Goal: Task Accomplishment & Management: Complete application form

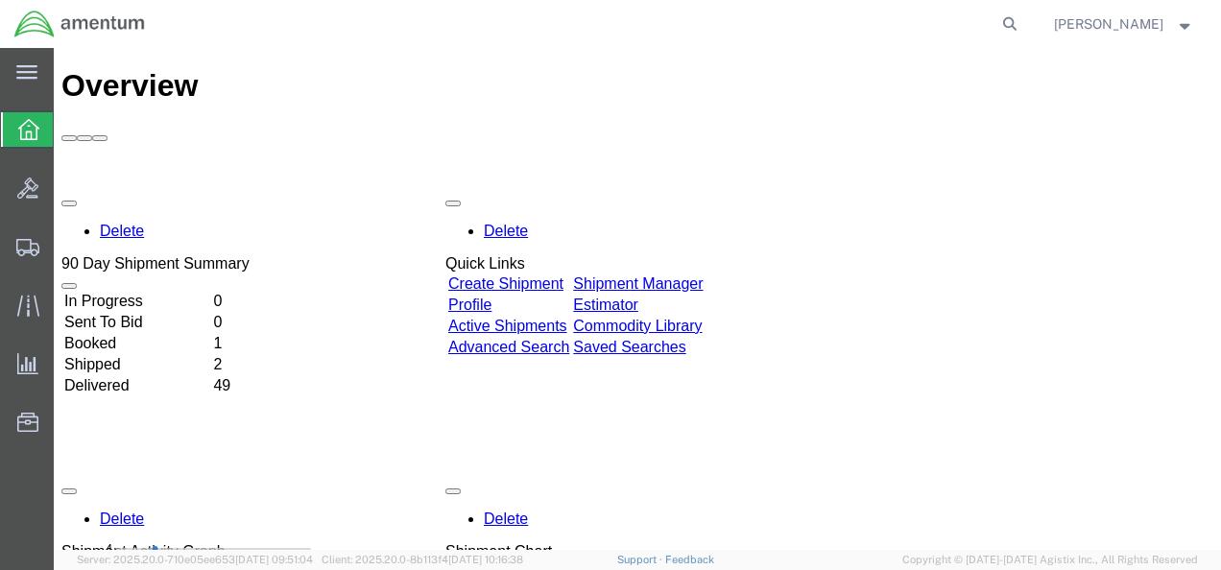
click at [564, 276] on link "Create Shipment" at bounding box center [505, 284] width 115 height 16
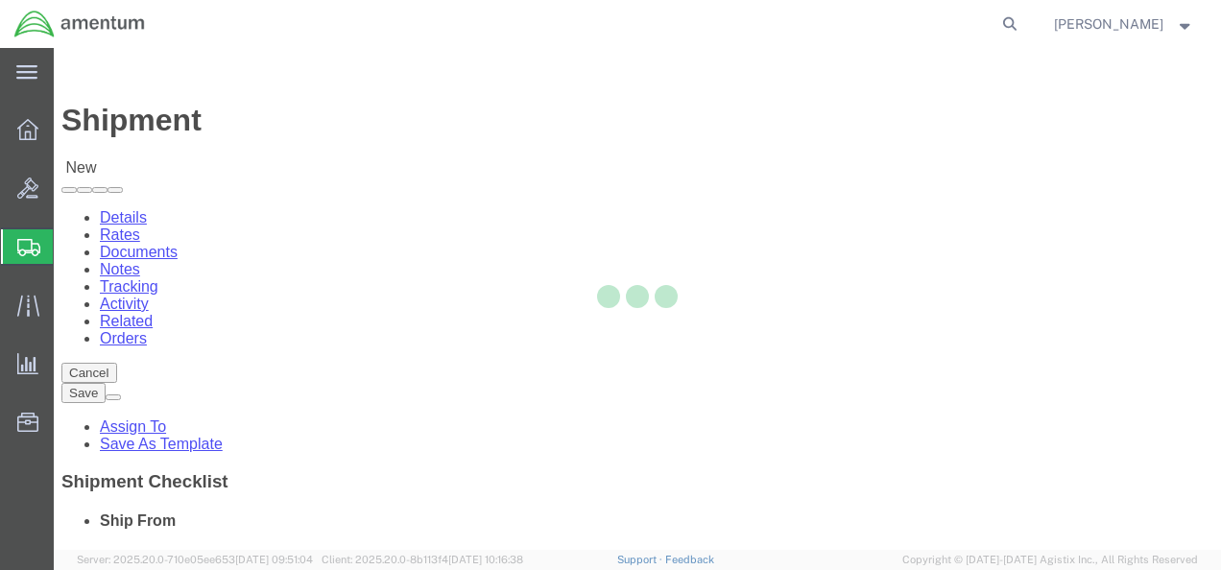
select select
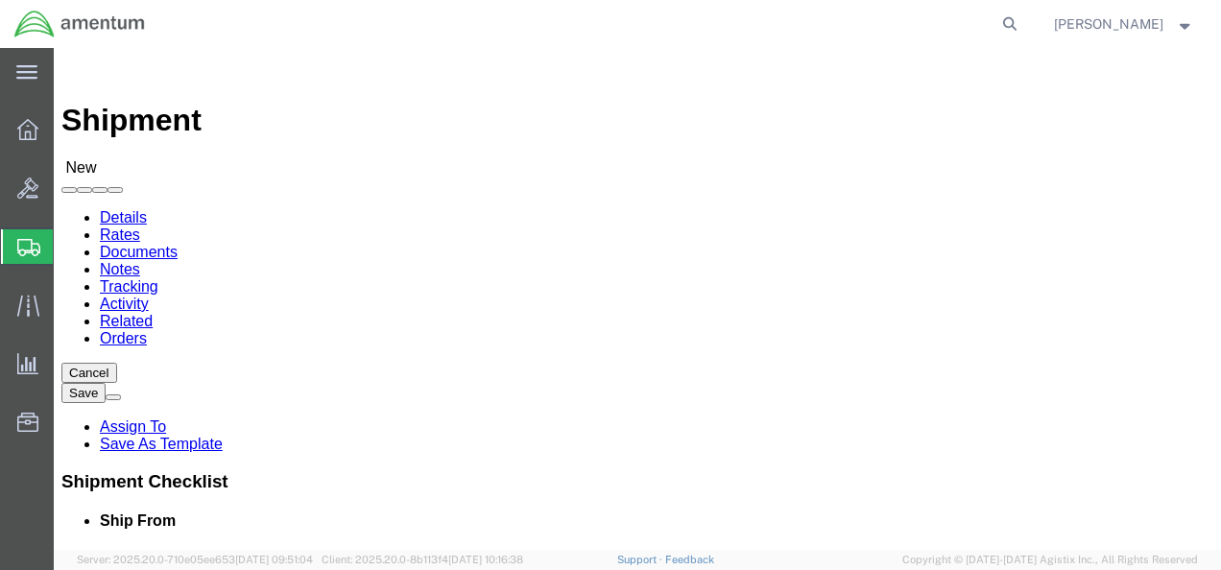
click input "text"
type input "AMENTUM SERVICES"
type input "[PERSON_NAME]"
click p "- AMENTUM SERVICES - ([PERSON_NAME]) [GEOGRAPHIC_DATA], [PERSON_NAME][STREET_AD…"
select select
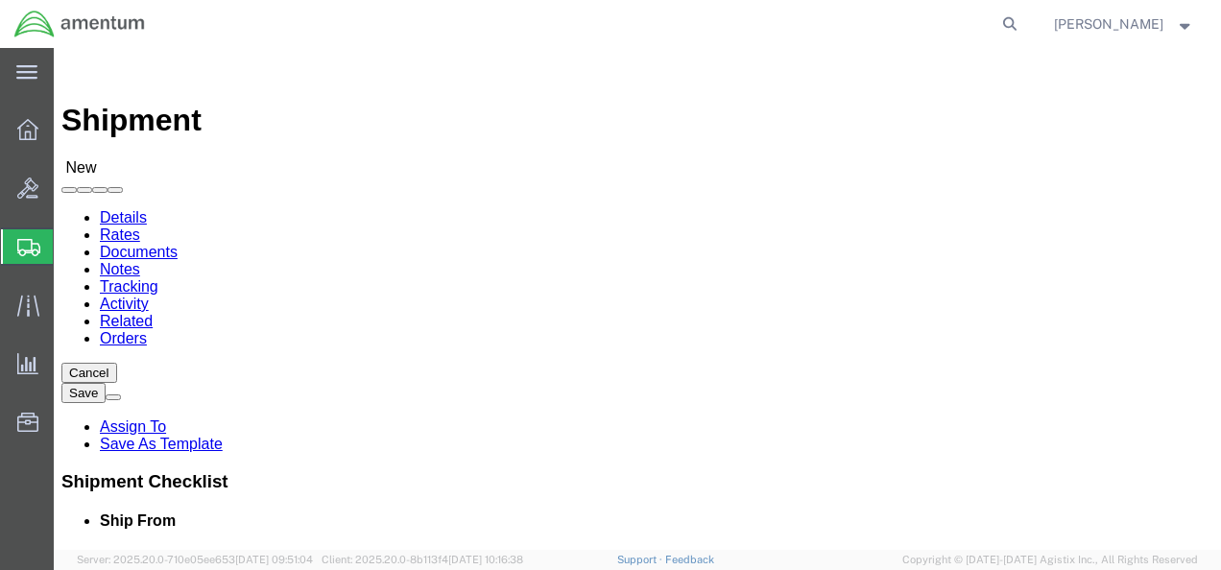
type input "[PERSON_NAME]"
type input "NAS [GEOGRAPHIC_DATA]"
type input "[PERSON_NAME] STREET BLDG. 796"
type input "[GEOGRAPHIC_DATA]"
type input "32212"
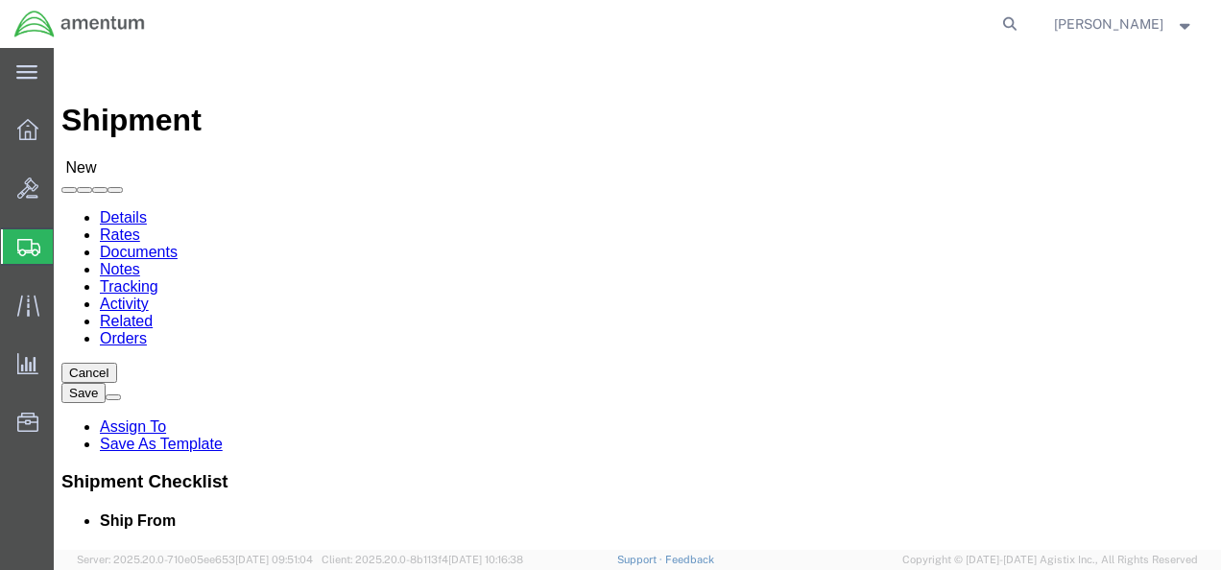
type input "[GEOGRAPHIC_DATA]"
type input "[PHONE_NUMBER]"
type input "[PERSON_NAME][EMAIL_ADDRESS][PERSON_NAME][DOMAIN_NAME]"
checkbox input "true"
select select "FL"
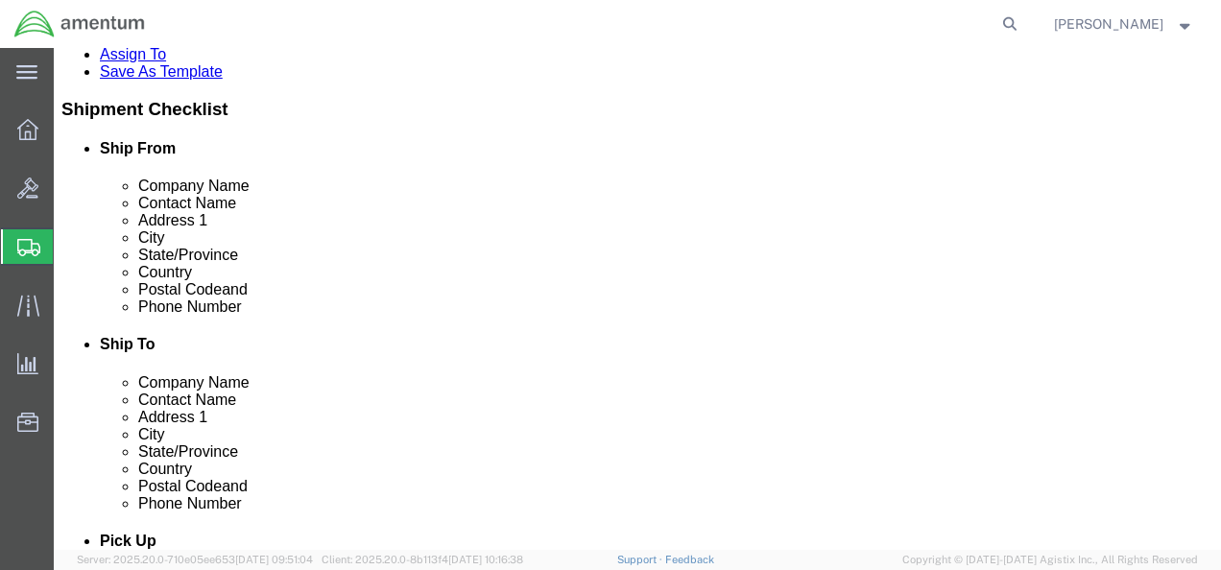
scroll to position [384, 0]
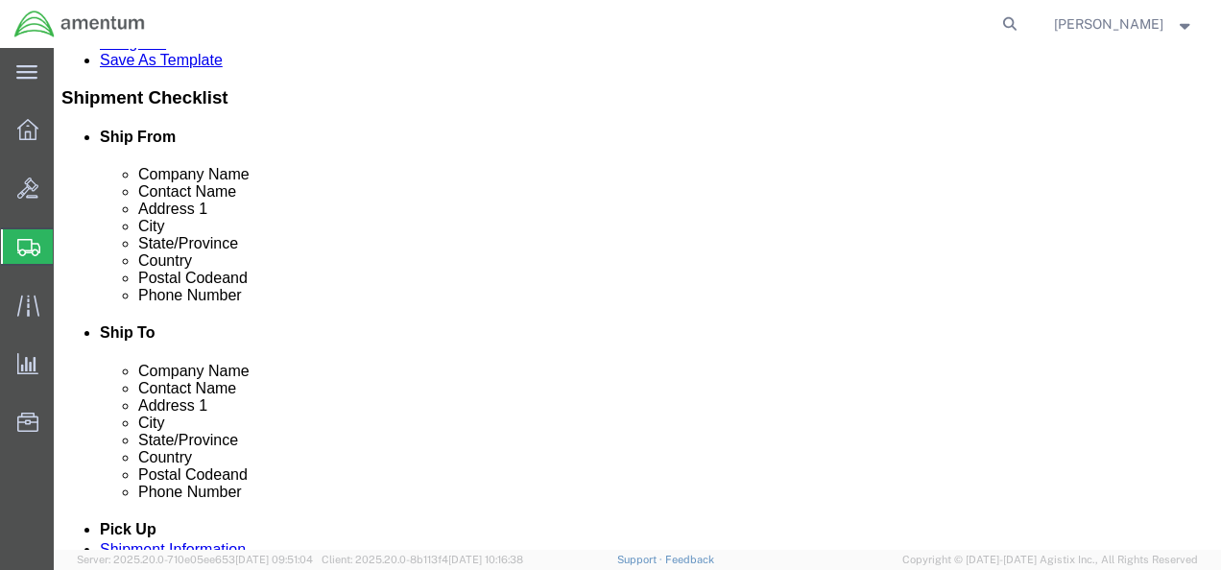
type input "[PERSON_NAME]"
drag, startPoint x: 353, startPoint y: 297, endPoint x: 338, endPoint y: 282, distance: 21.1
click div "[PHONE_NUMBER]"
click input "[PHONE_NUMBER]"
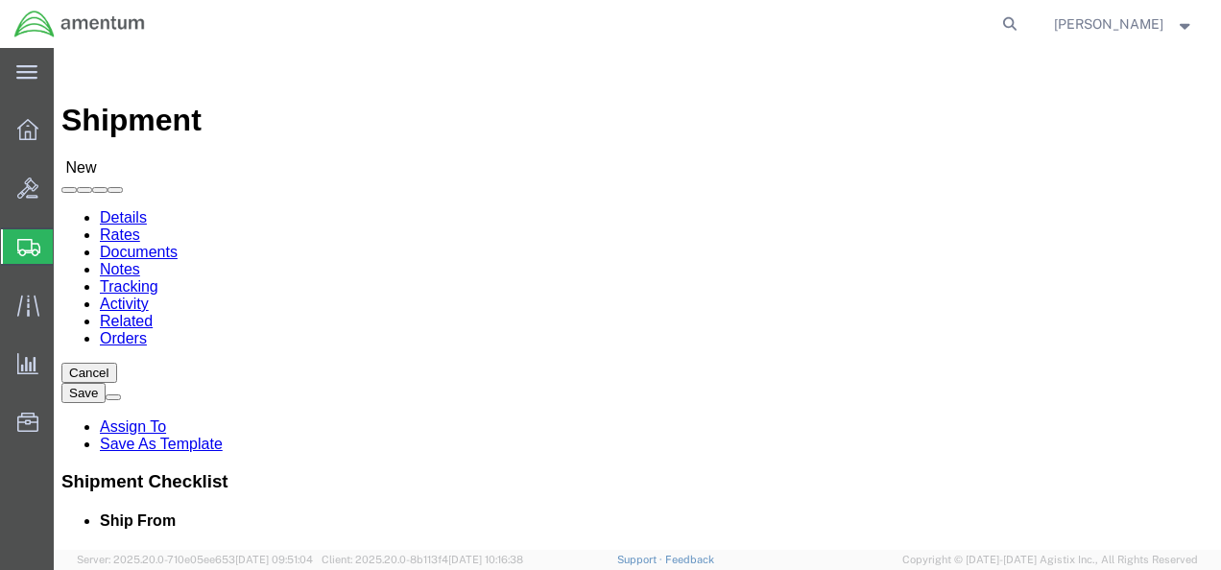
type input "[PHONE_NUMBER]"
click input "text"
type input "[DOMAIN_NAME]"
click input "text"
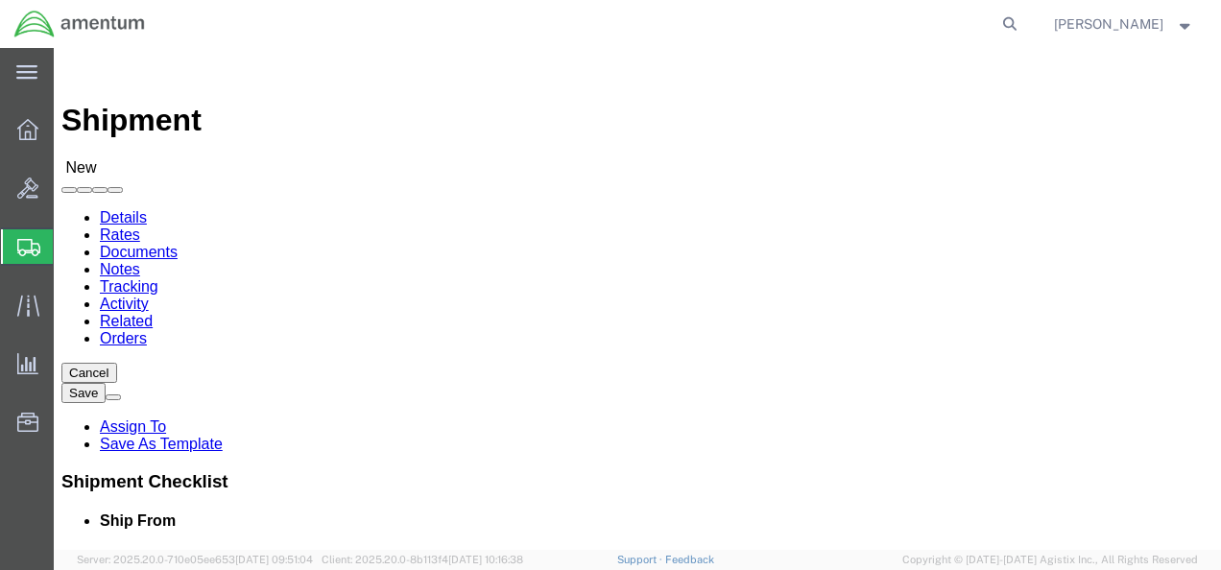
type input "ATTN: RETURN AUTHRIZATION#122414"
click input "text"
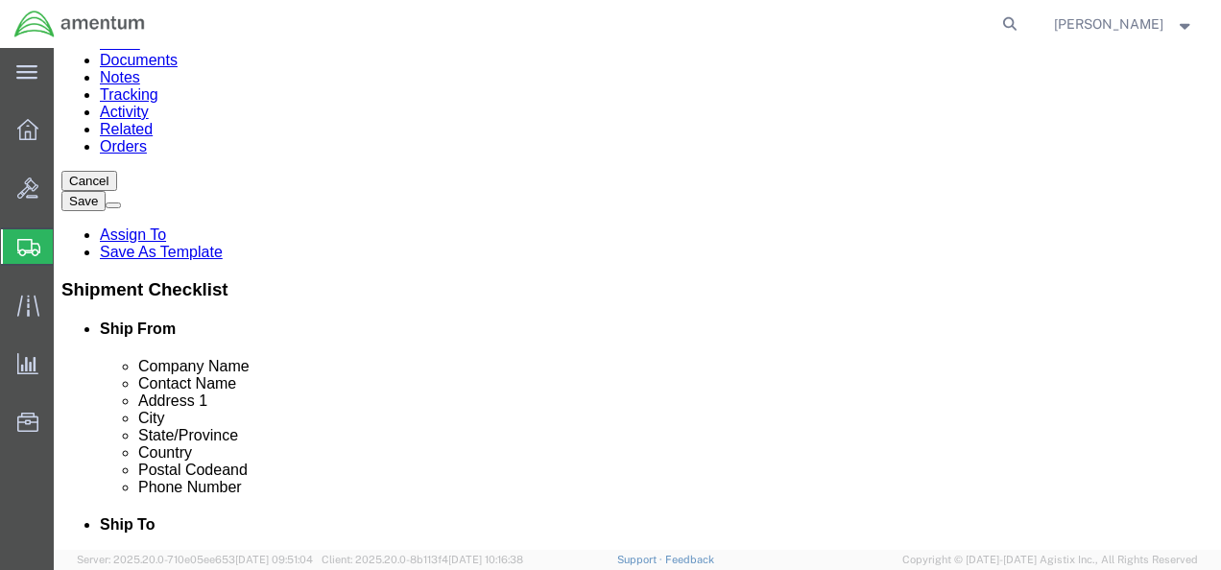
type input "[STREET_ADDRESS] STE 120"
select select
click input "text"
type input "SCOTTSDALE,"
select select
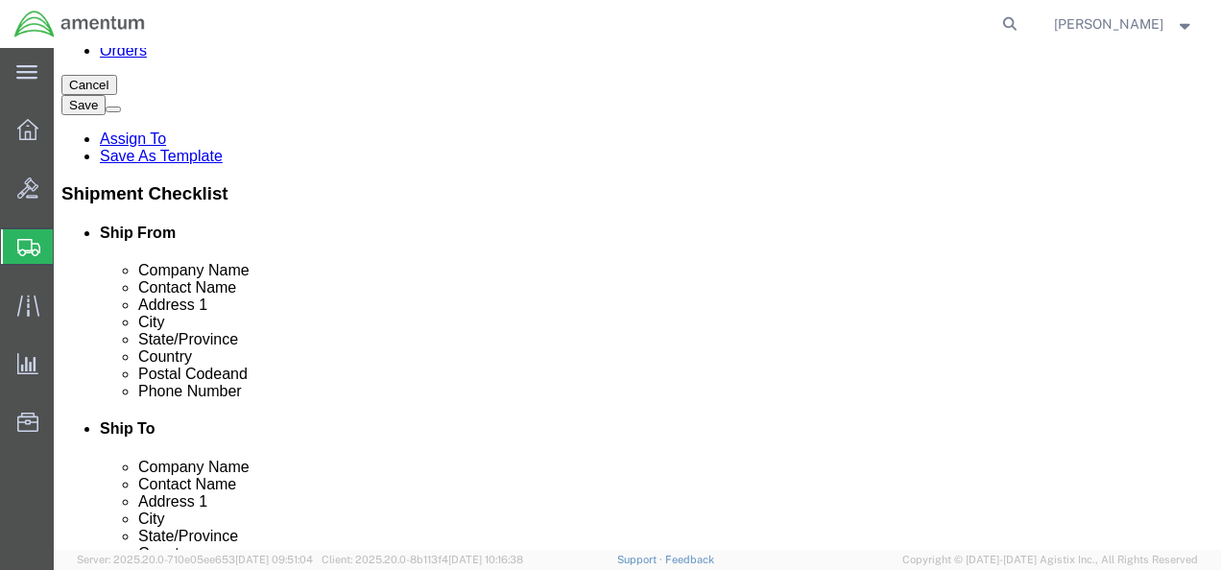
scroll to position [0, 0]
type input "AR"
select select
select select "AZ"
click input "Postal Code"
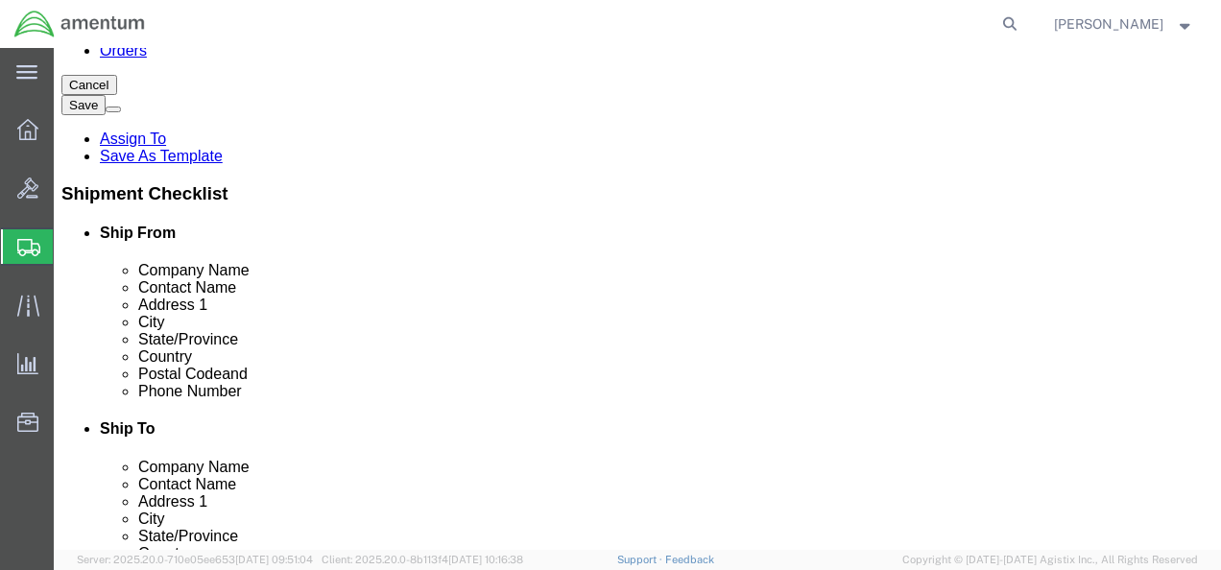
type input "85260"
select select
type input "[GEOGRAPHIC_DATA]"
click input "text"
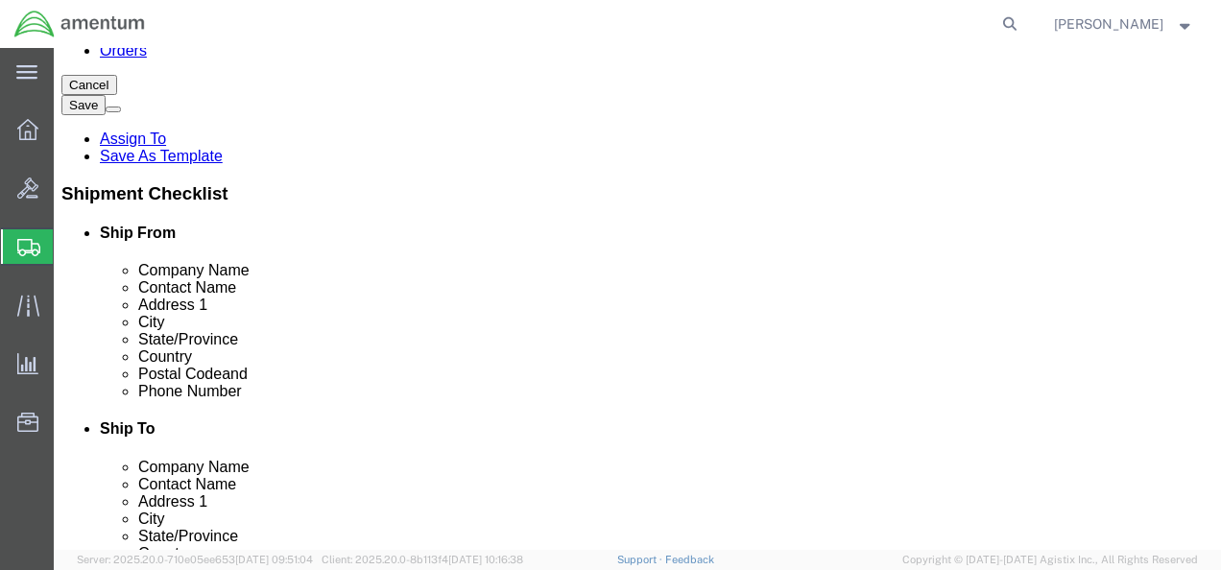
type input "[EMAIL_ADDRESS][DOMAIN_NAME]"
checkbox input "true"
click input "text"
paste input "[PHONE_NUMBER]"
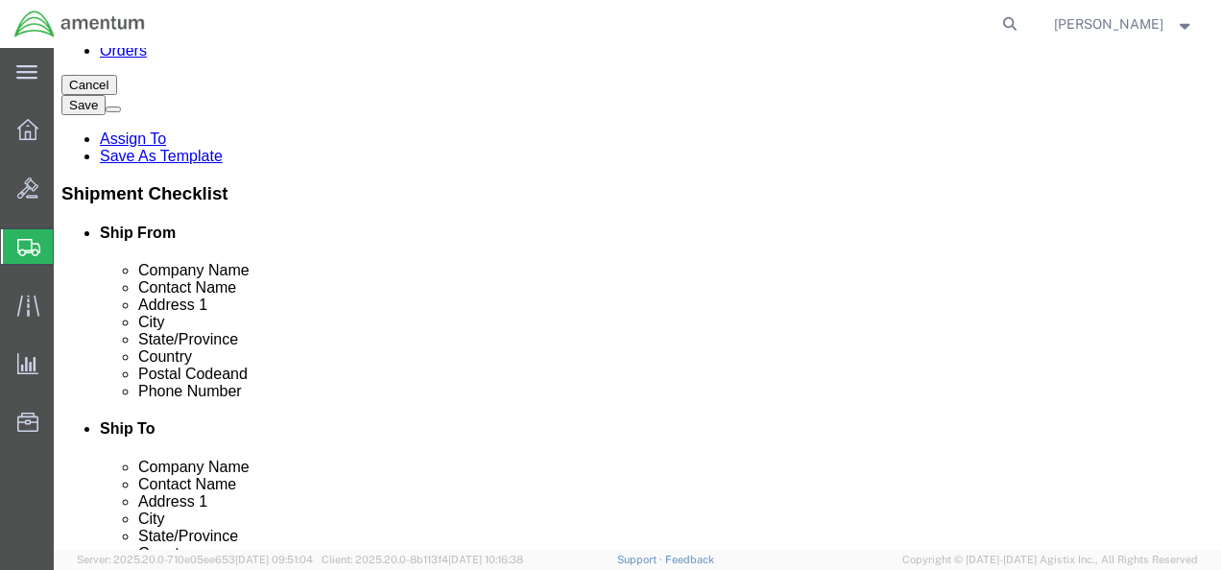
type input "[PHONE_NUMBER]"
click label
click input "checkbox"
checkbox input "false"
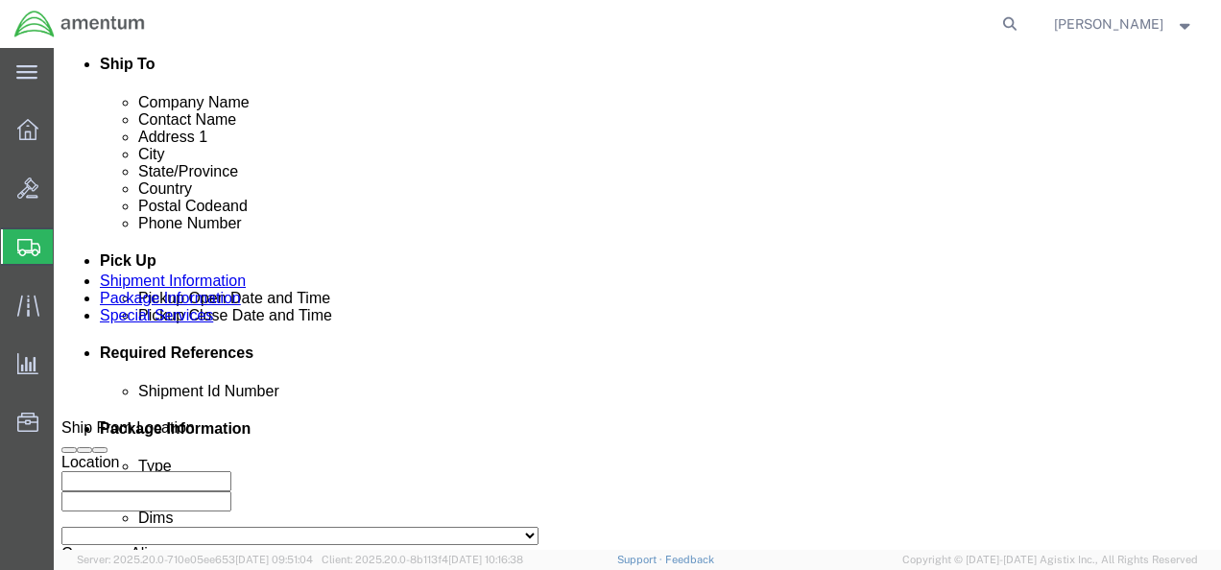
scroll to position [672, 0]
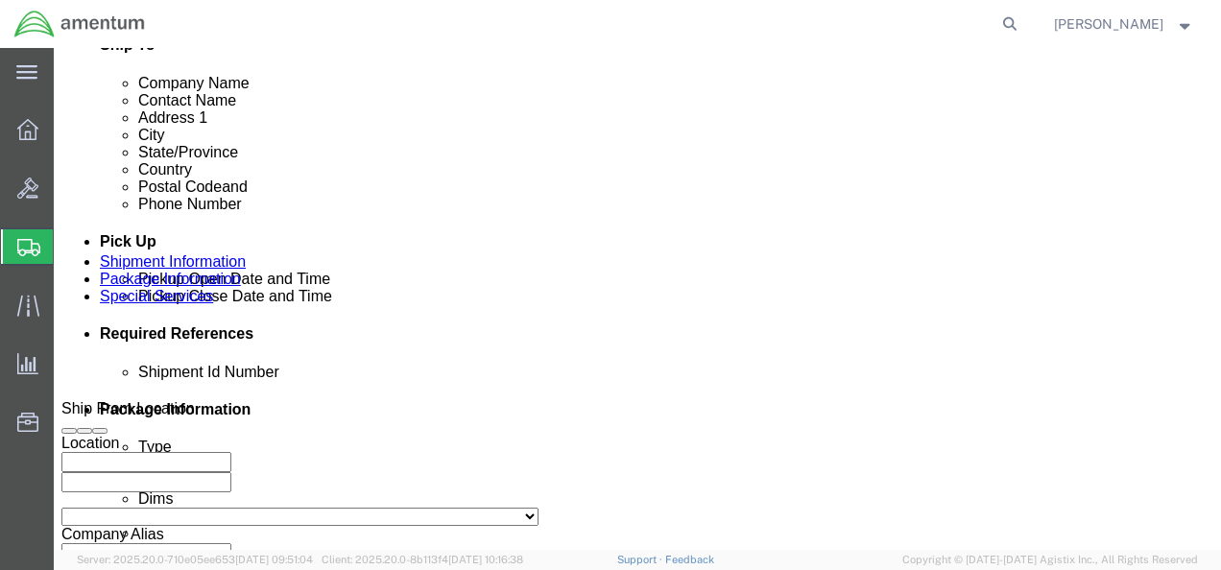
click div "[DATE] 6:00 AM"
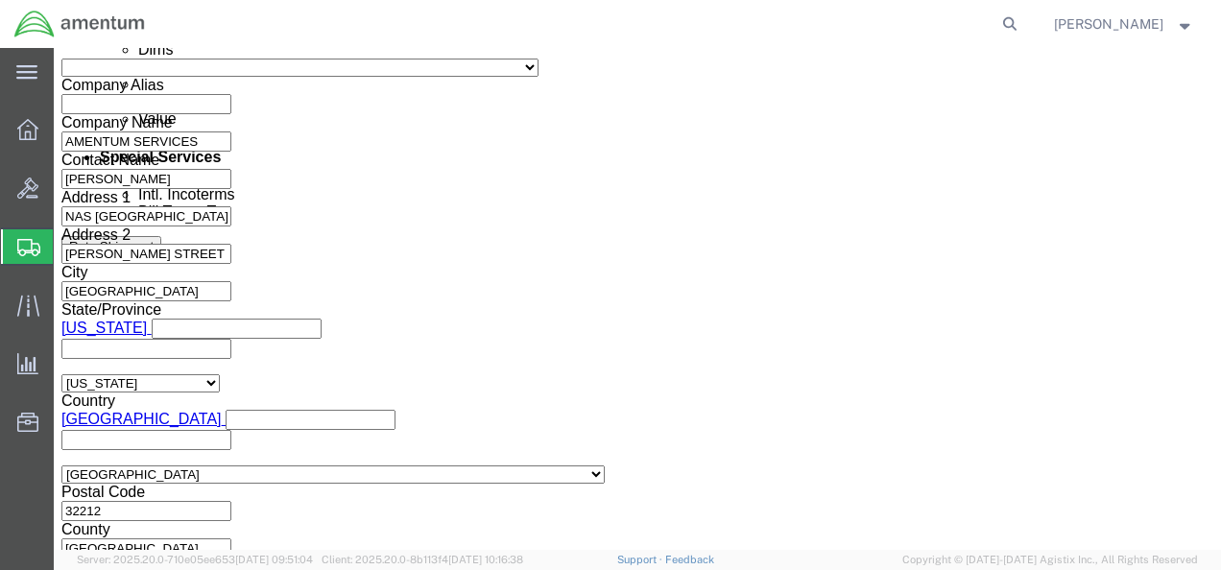
type input "11:00 AM"
click button "Apply"
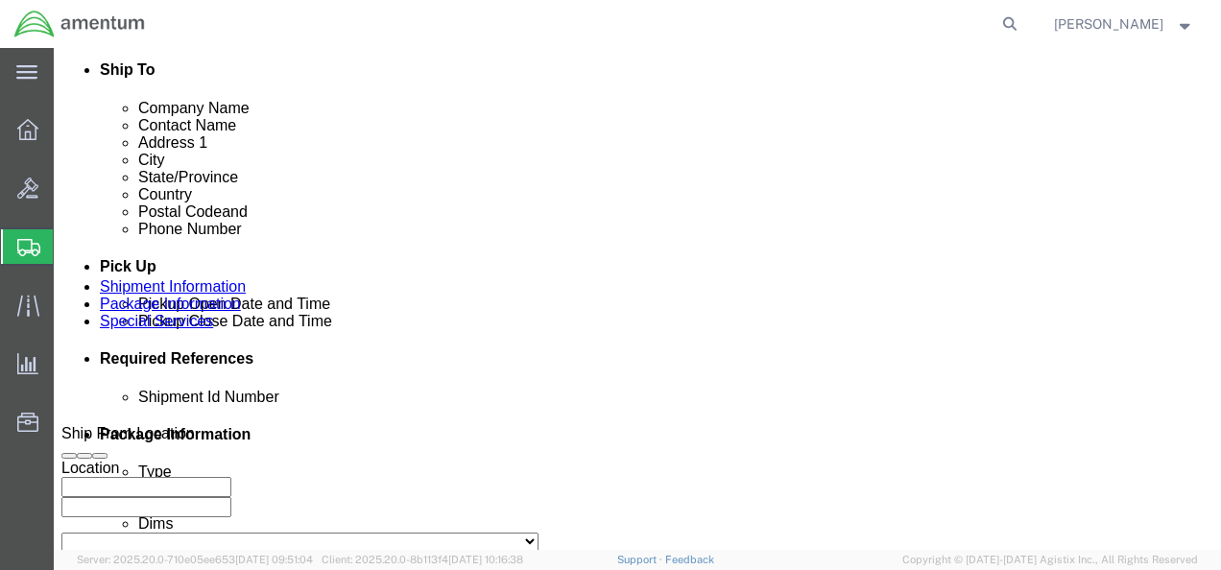
scroll to position [641, 0]
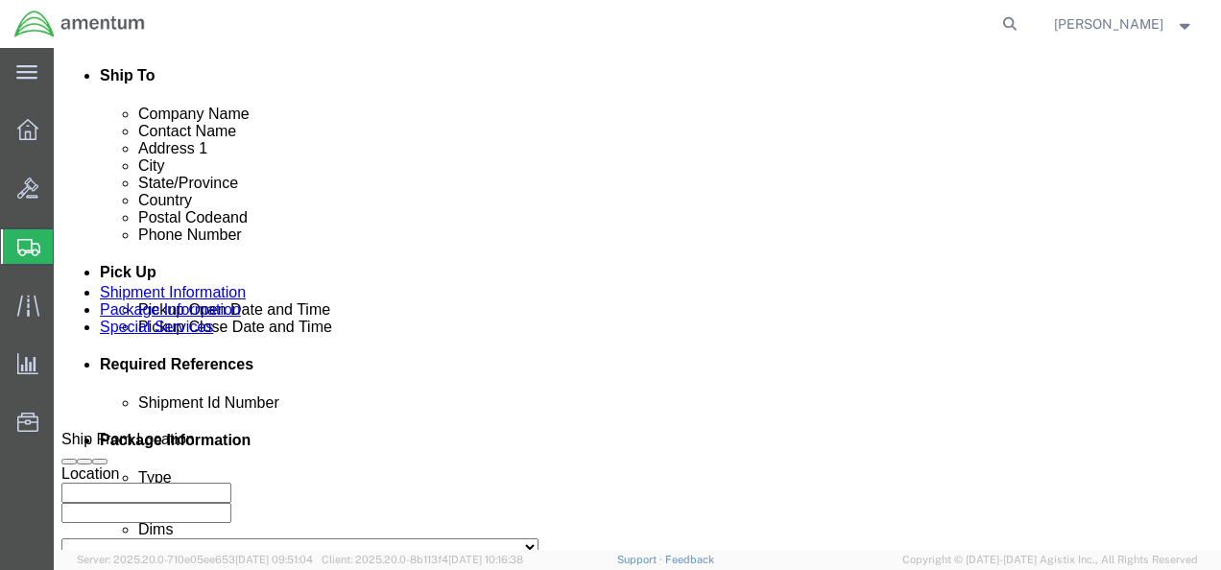
click div "[DATE] 12:00 PM"
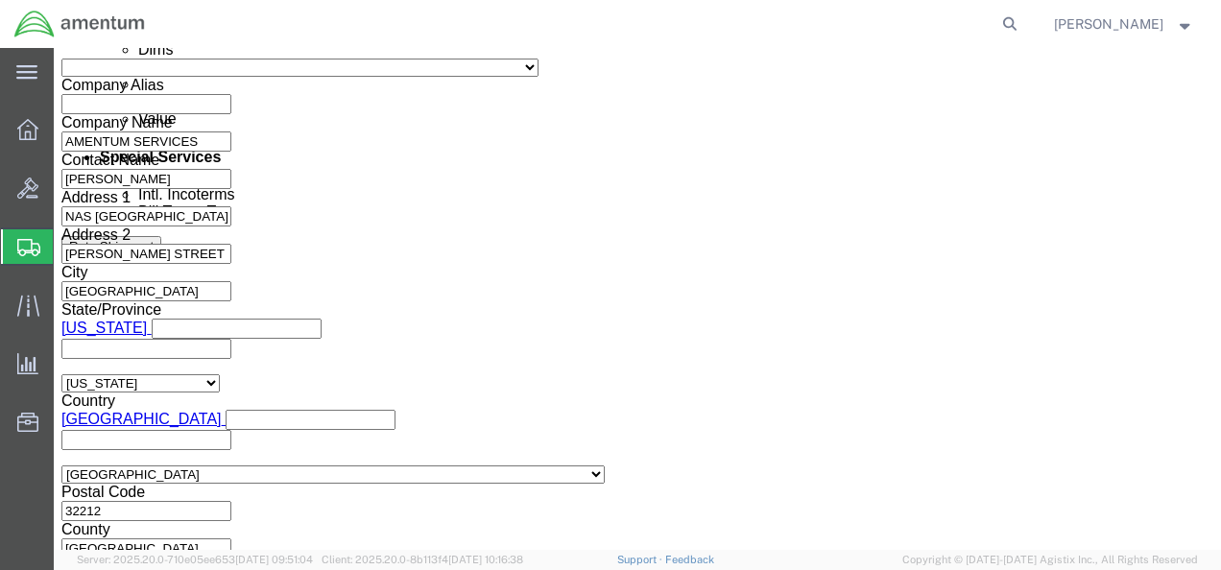
click button "Apply"
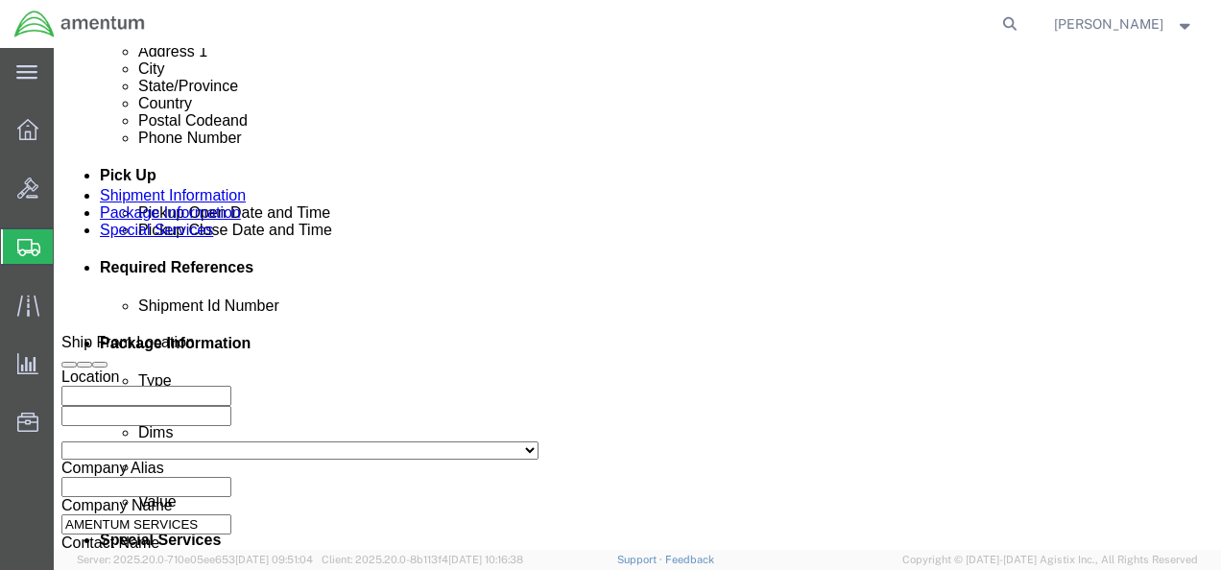
scroll to position [737, 0]
click div
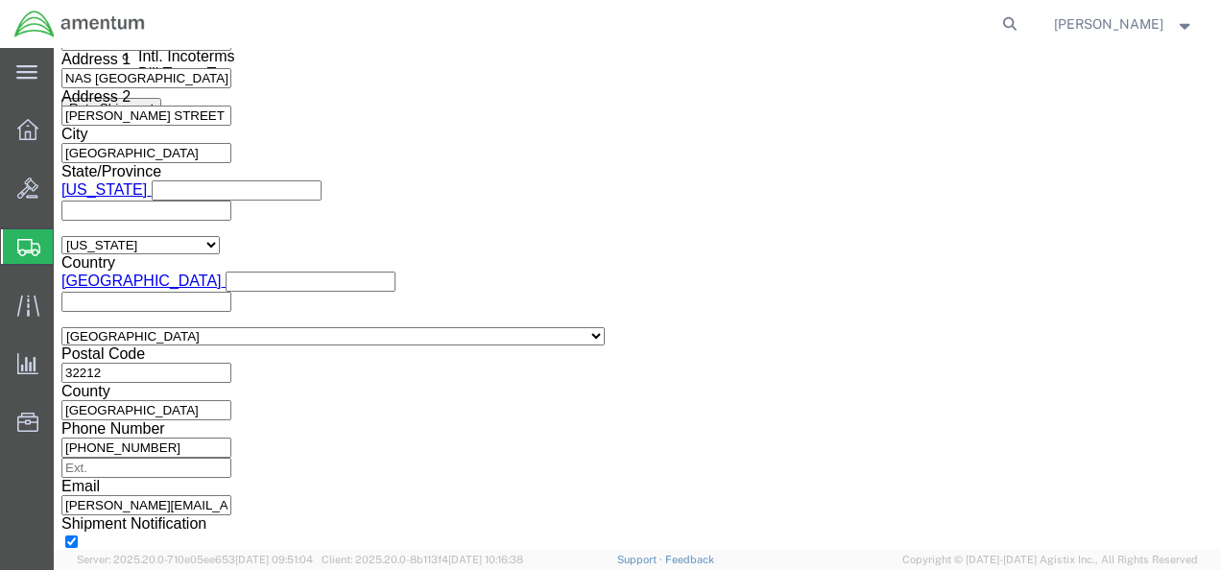
click button "Apply"
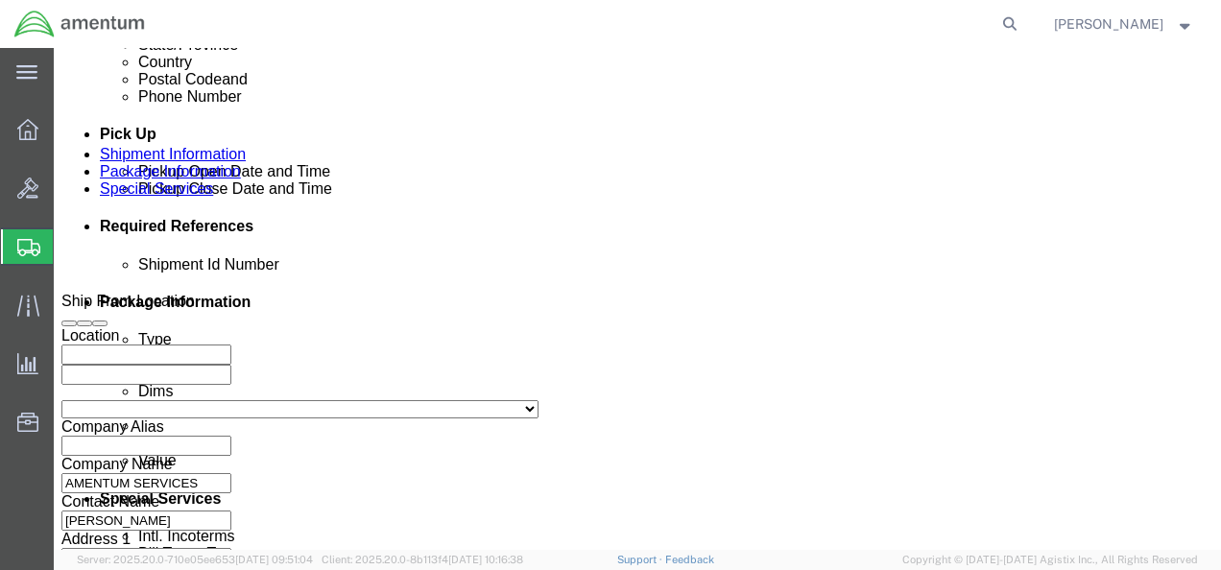
scroll to position [780, 0]
click div
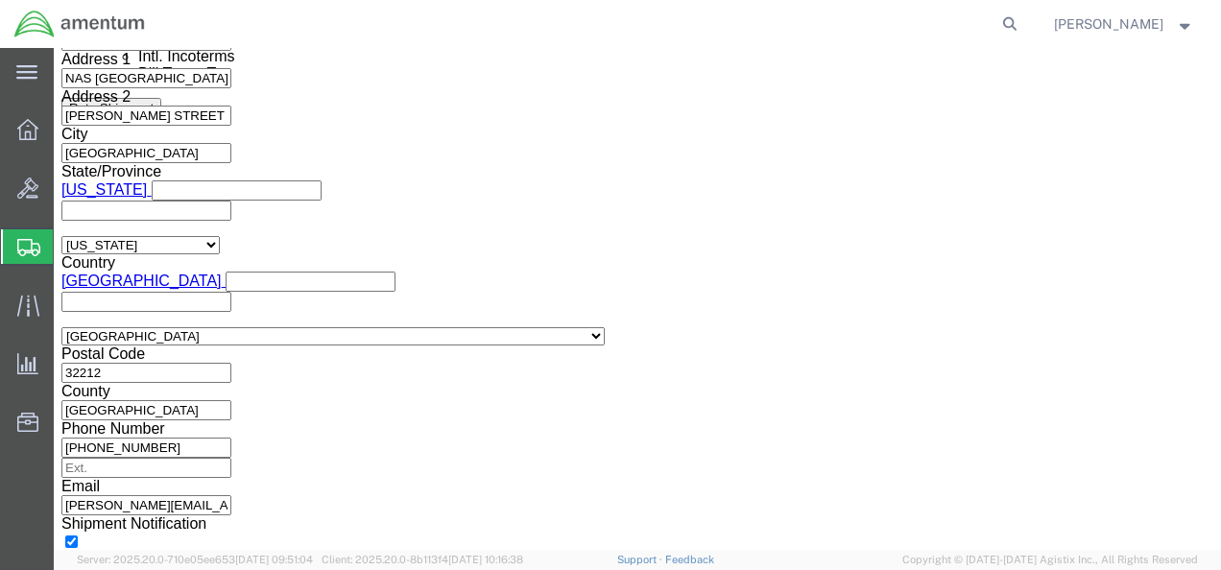
click button "Apply"
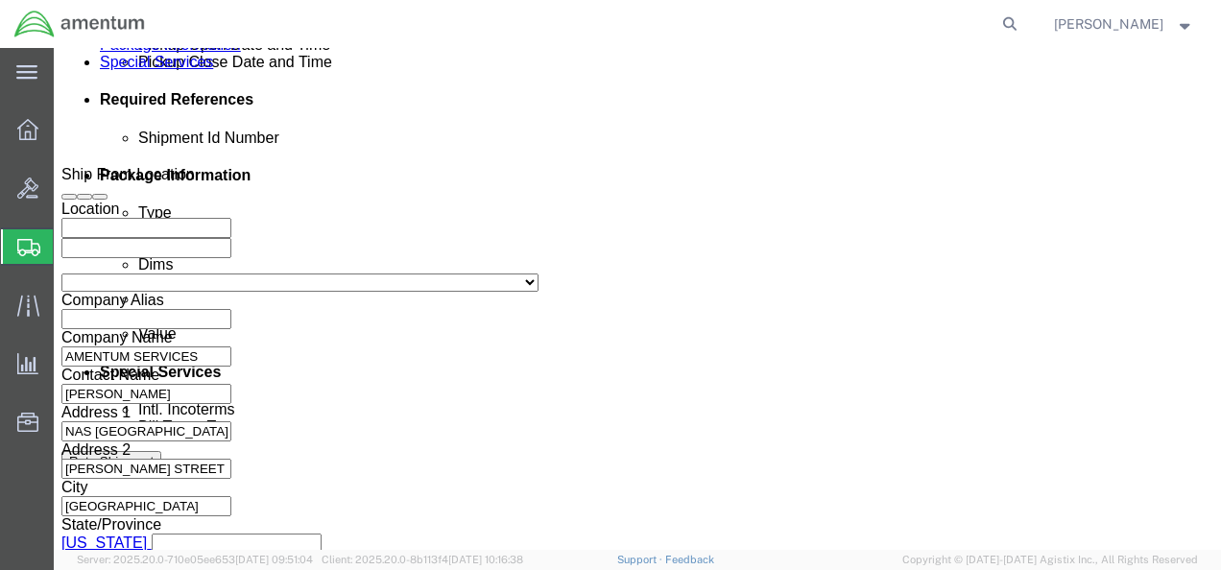
scroll to position [1040, 0]
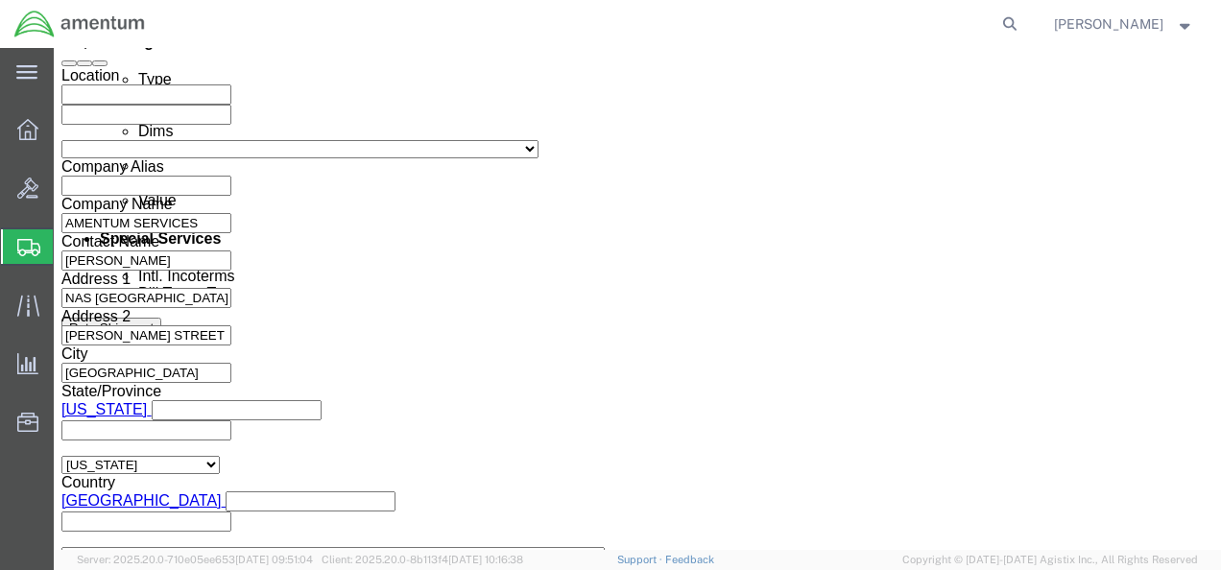
click div "Shipment Id Number Select Account Type Activity ID Airline Appointment Number A…"
click input "text"
paste input "51476274"
type input "51476274"
click icon
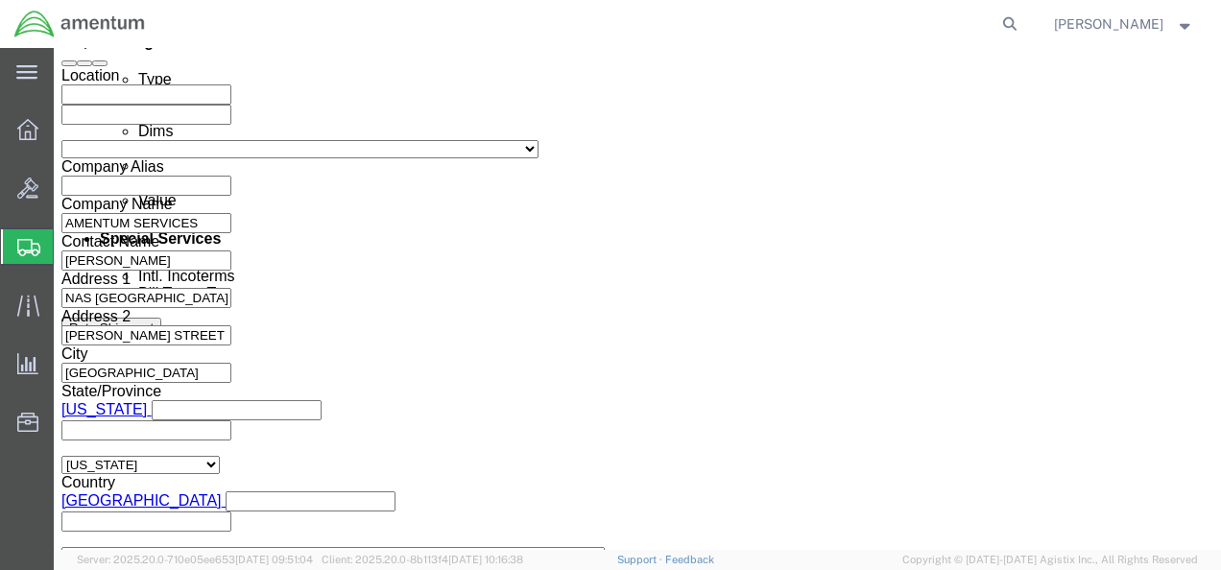
click icon
click button "Add reference"
click select "Select Account Type Activity ID Airline Appointment Number ASN Batch Request # …"
select select "PROJNUM"
click select "Select Account Type Activity ID Airline Appointment Number ASN Batch Request # …"
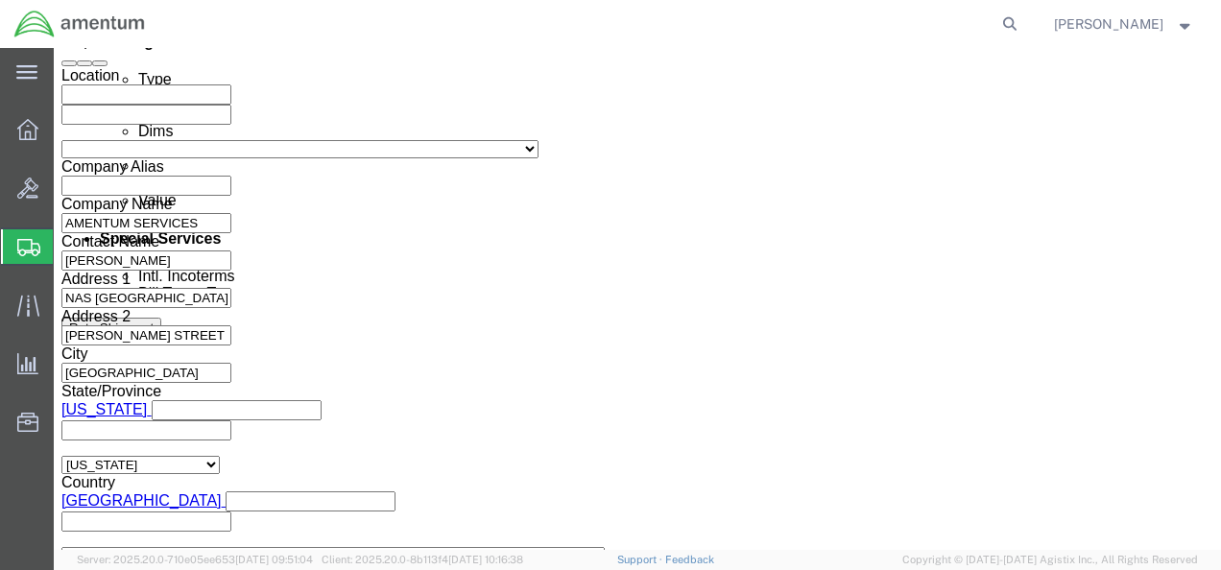
click input "text"
paste input "4735.2.2006AA.CR00.MATSP"
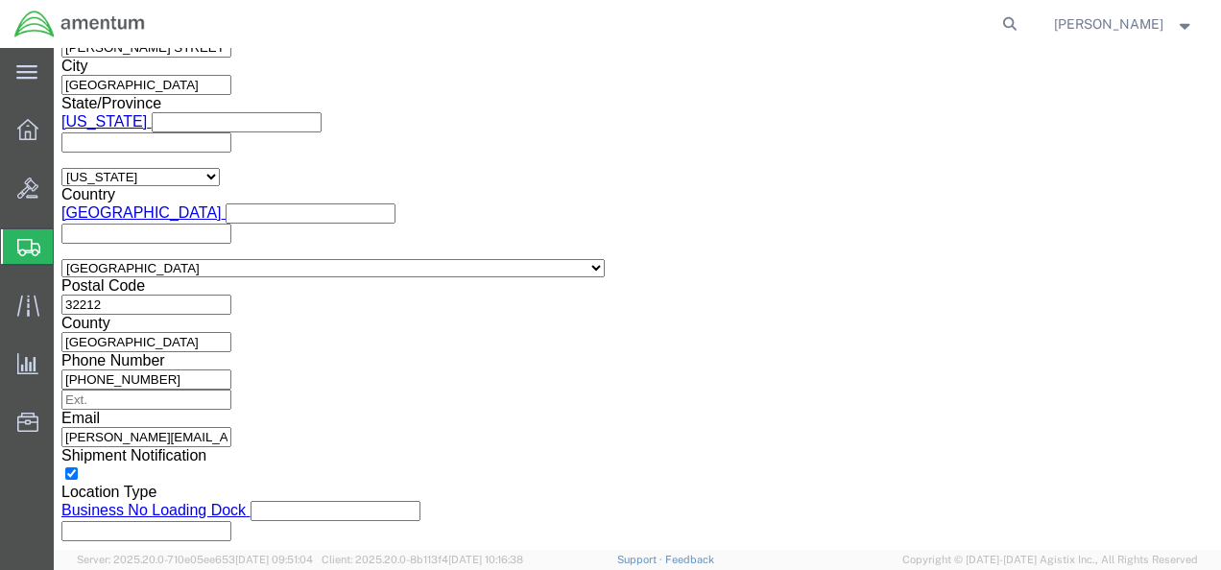
scroll to position [1329, 0]
type input "4735.2.2006AA.CR00.MATSP"
click button "Continue"
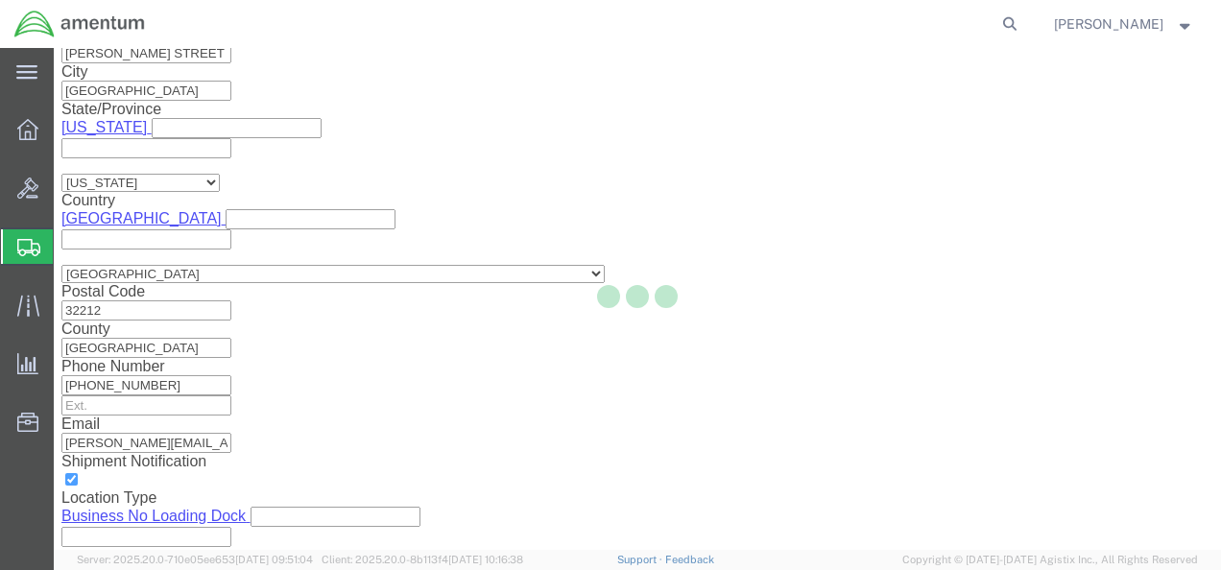
scroll to position [142, 0]
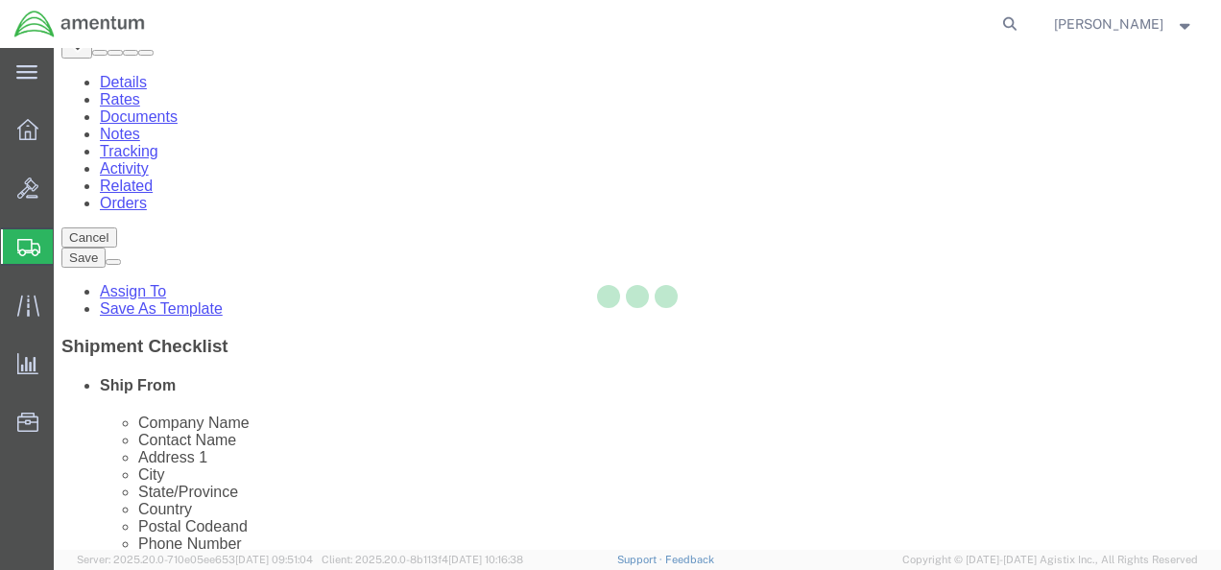
select select "CBOX"
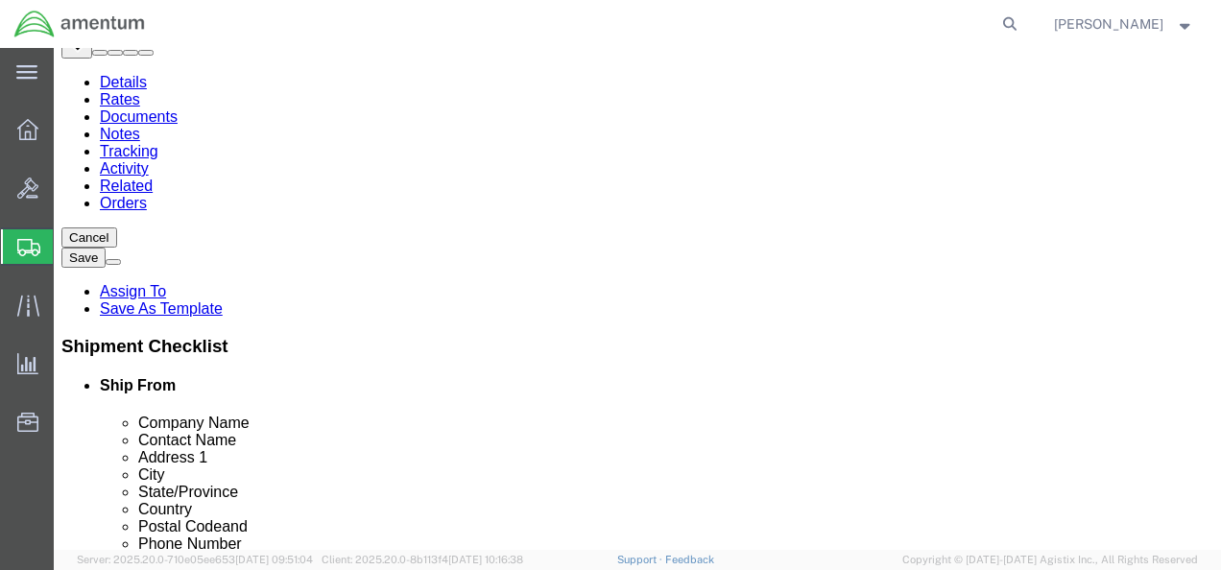
click input "text"
type input "8"
click input "text"
type input "8"
click input "text"
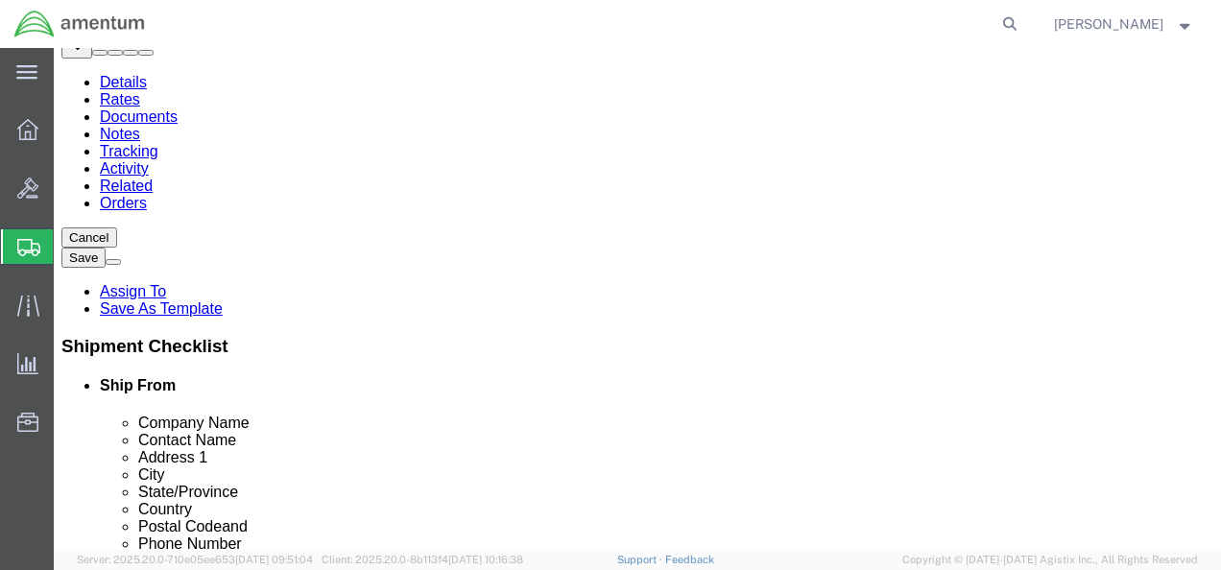
type input "8"
drag, startPoint x: 224, startPoint y: 336, endPoint x: 160, endPoint y: 330, distance: 63.6
click div "Weight 0.00 Select kgs lbs Ship. t°"
type input "2.0"
click div "Package Content # 1 x Package Type Select BCK Boxes Bale(s) Basket(s) Bolt(s) B…"
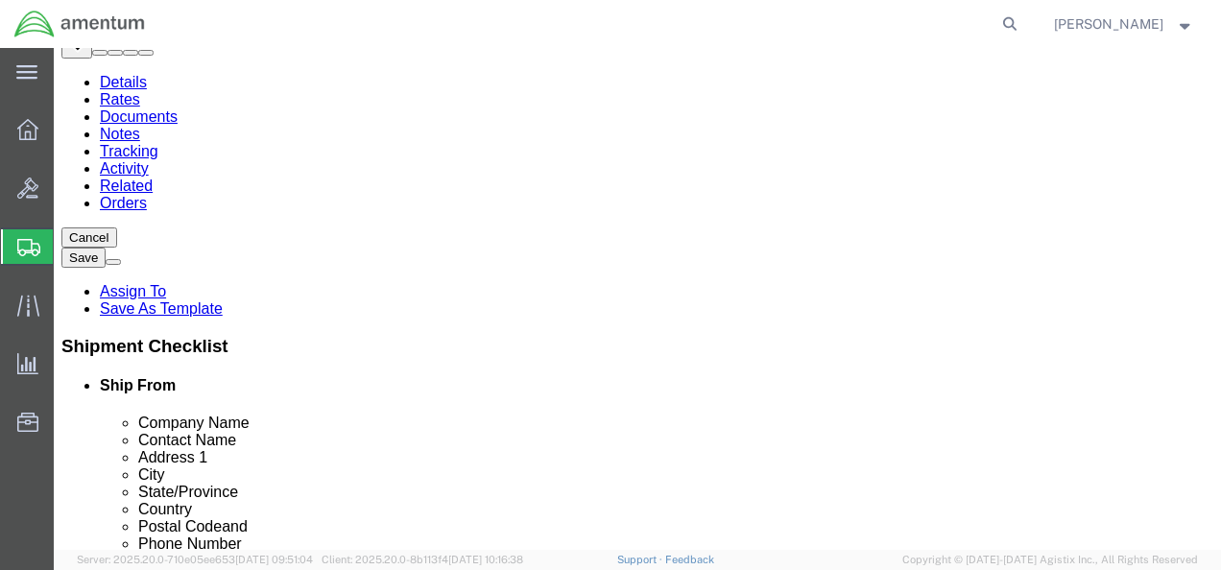
click link "Add Content"
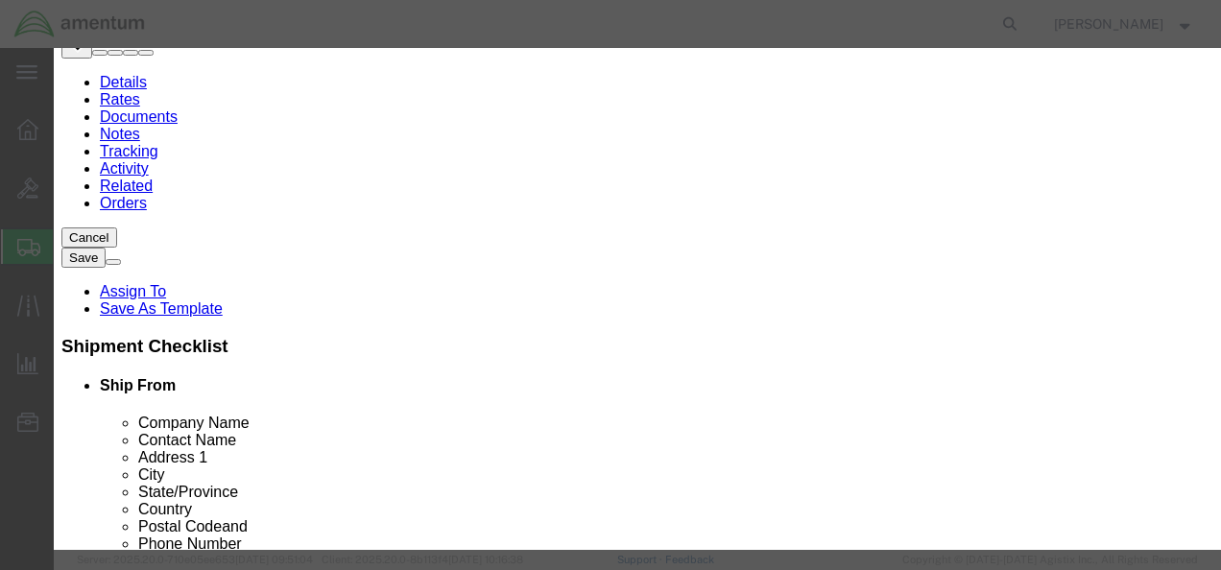
click input "text"
type input "a"
type input "AERO SHELL GREASE 6"
drag, startPoint x: 291, startPoint y: 182, endPoint x: 250, endPoint y: 186, distance: 41.5
click input "0"
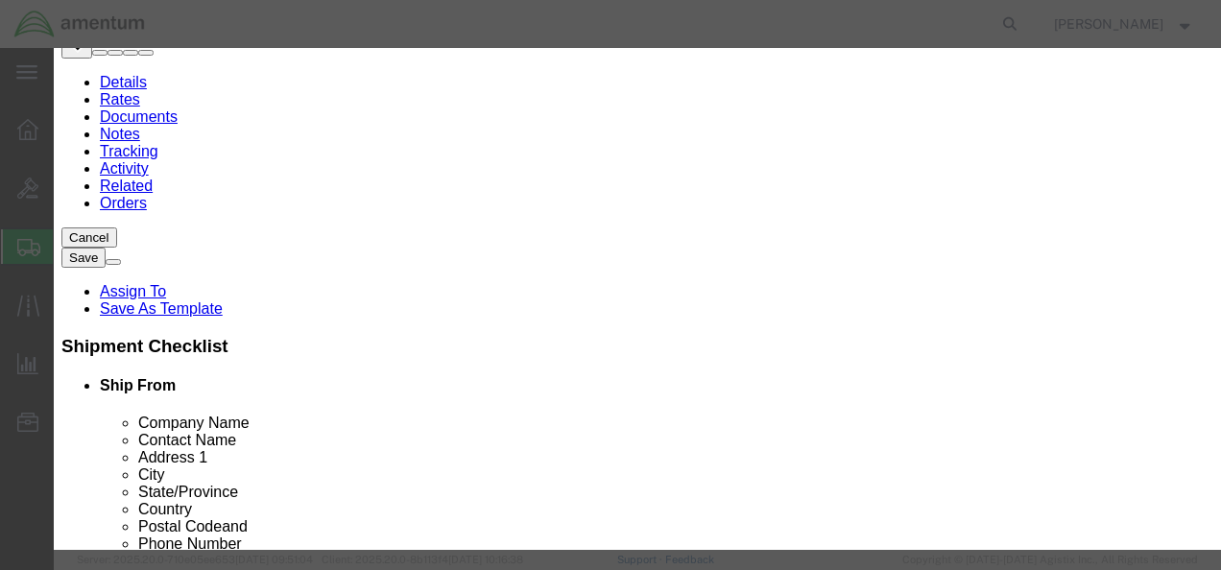
type input "1"
click input "text"
type input "2"
type input "$236.00"
click div "Product Name AERO SHELL GREASE 6 AERO Pieces 1 Select Bag Barrels 100Board Feet…"
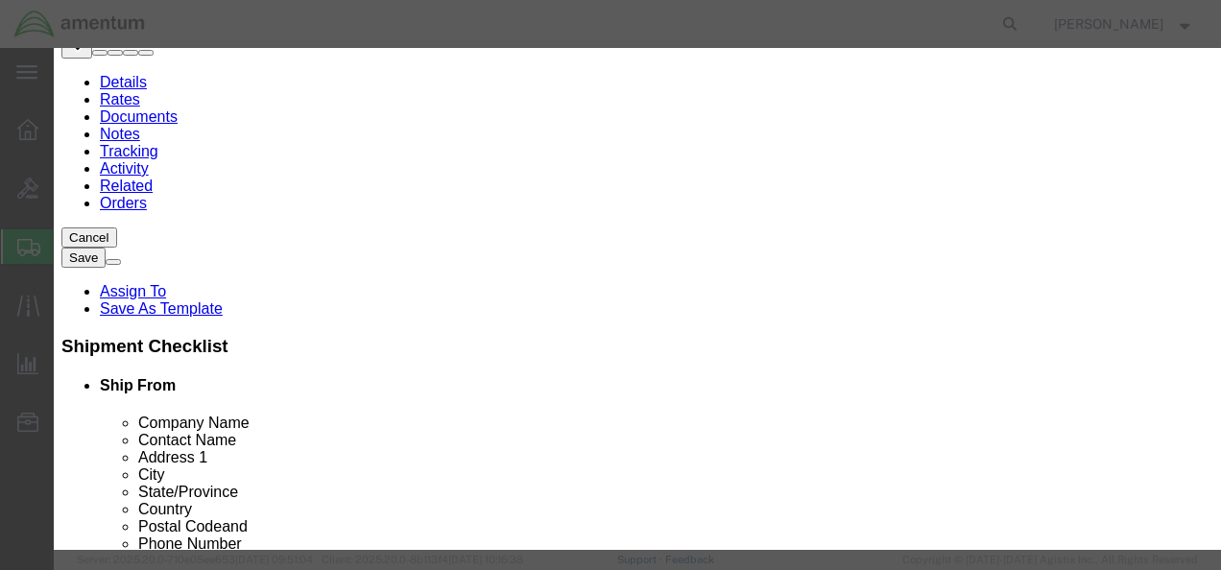
select select "50"
click select "Select 50 55 60 65 70 85 92.5 100 125 175 250 300 400"
click input "$236.00"
type input "236.00"
drag, startPoint x: 410, startPoint y: 140, endPoint x: 248, endPoint y: 139, distance: 162.3
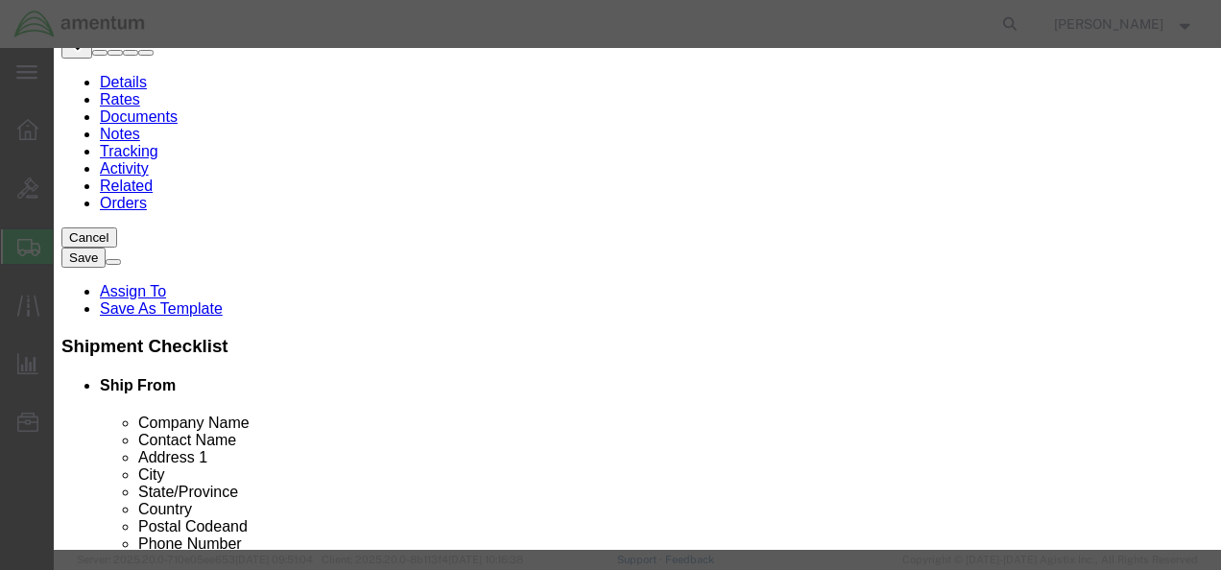
click input "AERO SHELL GREASE 6"
click textarea
paste textarea "AERO SHELL GREASE 6"
type textarea "AERO SHELL GREASE 6"
click button "Save & Close"
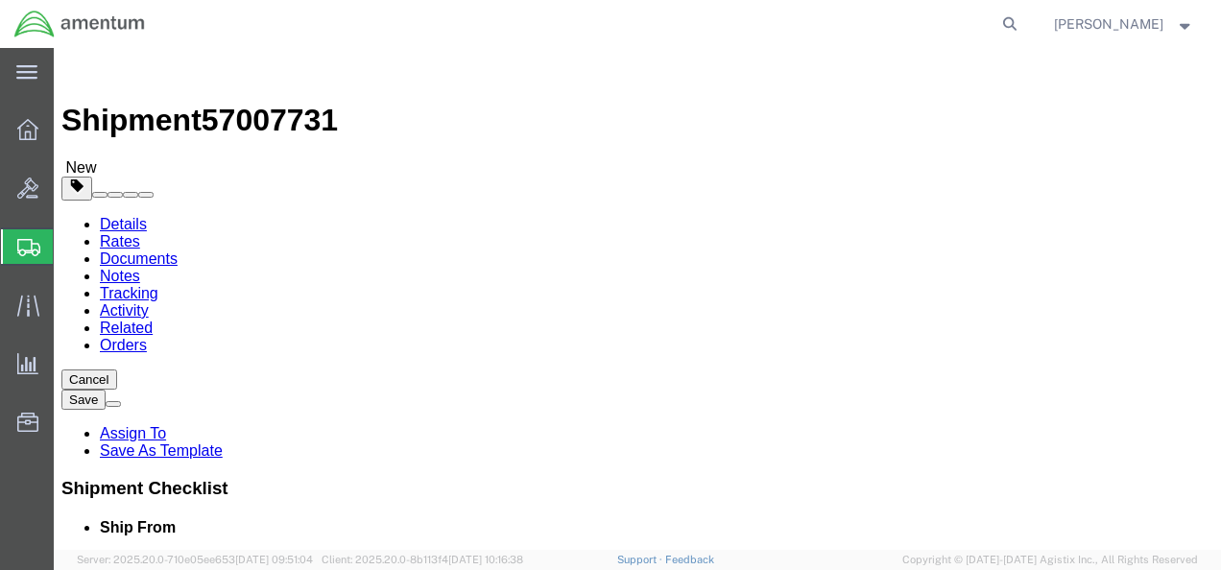
scroll to position [96, 0]
click li "Contact Name"
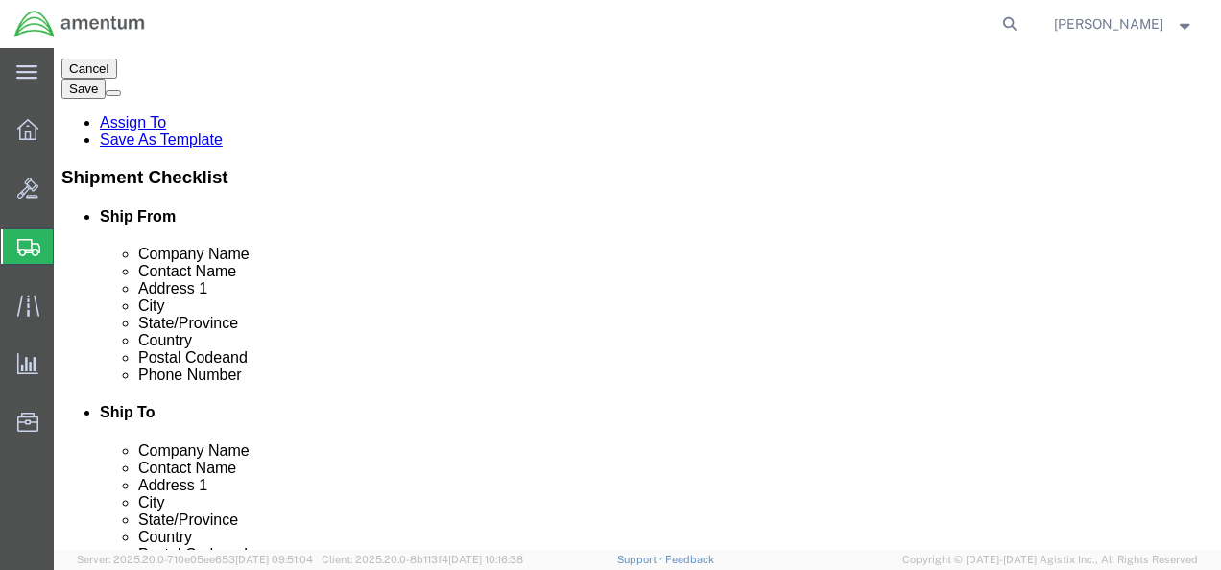
scroll to position [351, 0]
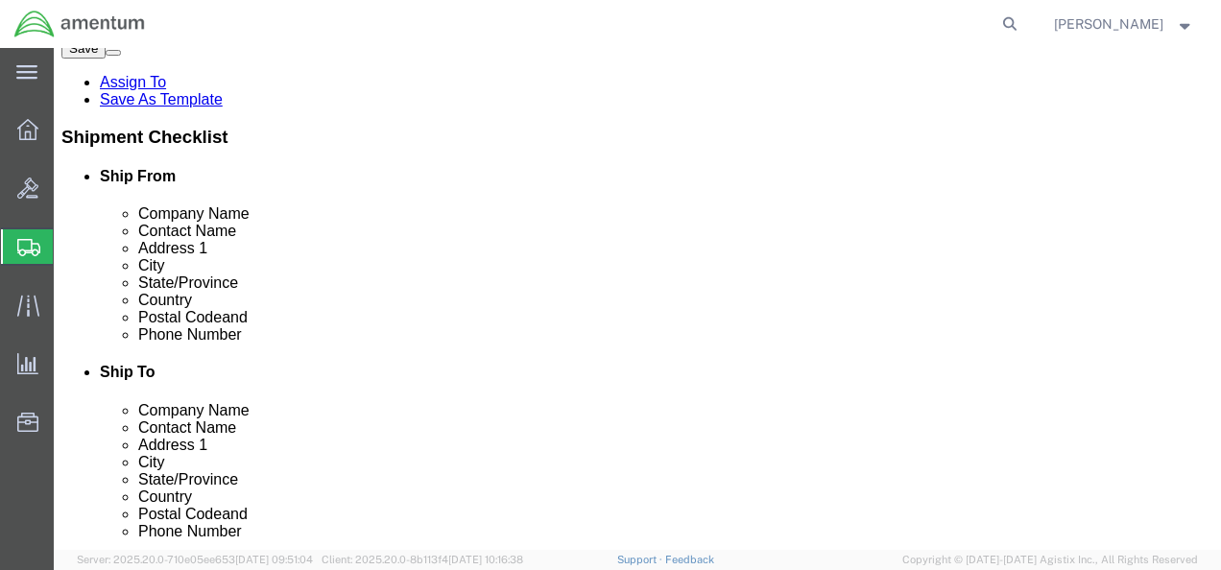
click button "Previous"
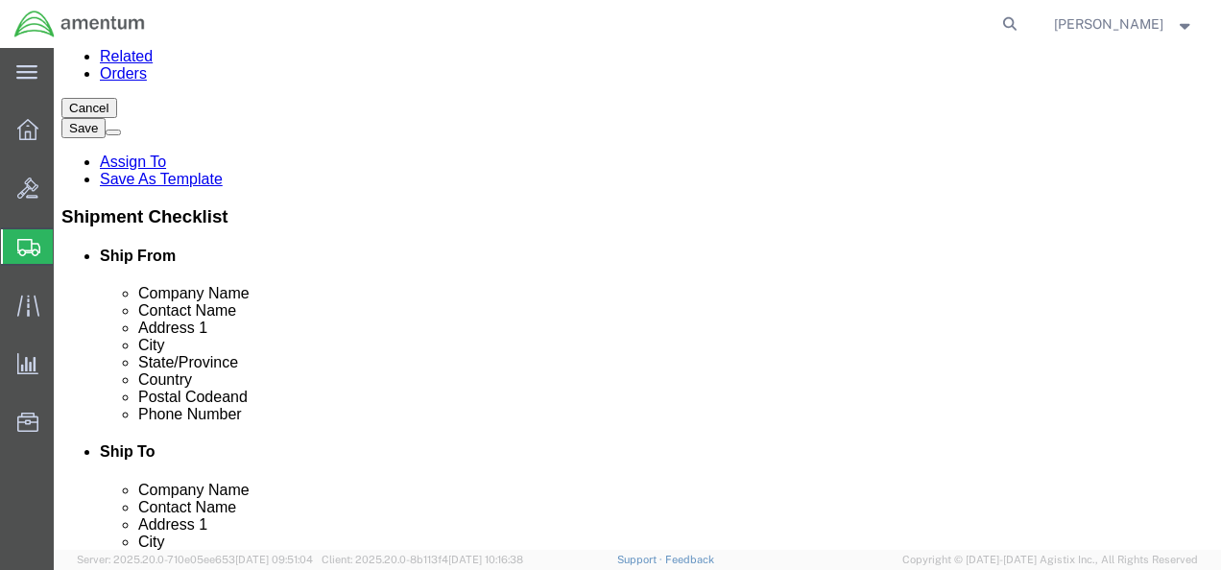
scroll to position [80, 0]
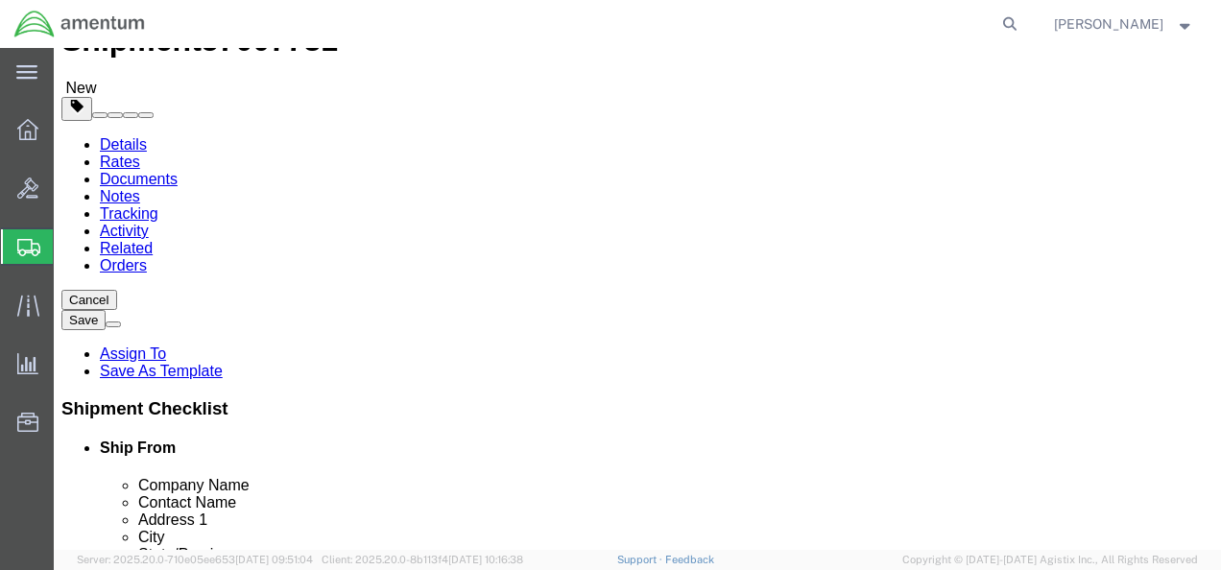
click input "ATTN: RETURN AUTHRIZATION#122414"
drag, startPoint x: 636, startPoint y: 327, endPoint x: 908, endPoint y: 336, distance: 272.8
click div "Ship To Location Location My Profile Location [PHONE_NUMBER] [PHONE_NUMBER] [PH…"
type input "ATTN: [PERSON_NAME]: RETURN AUTHRIZATION#122414"
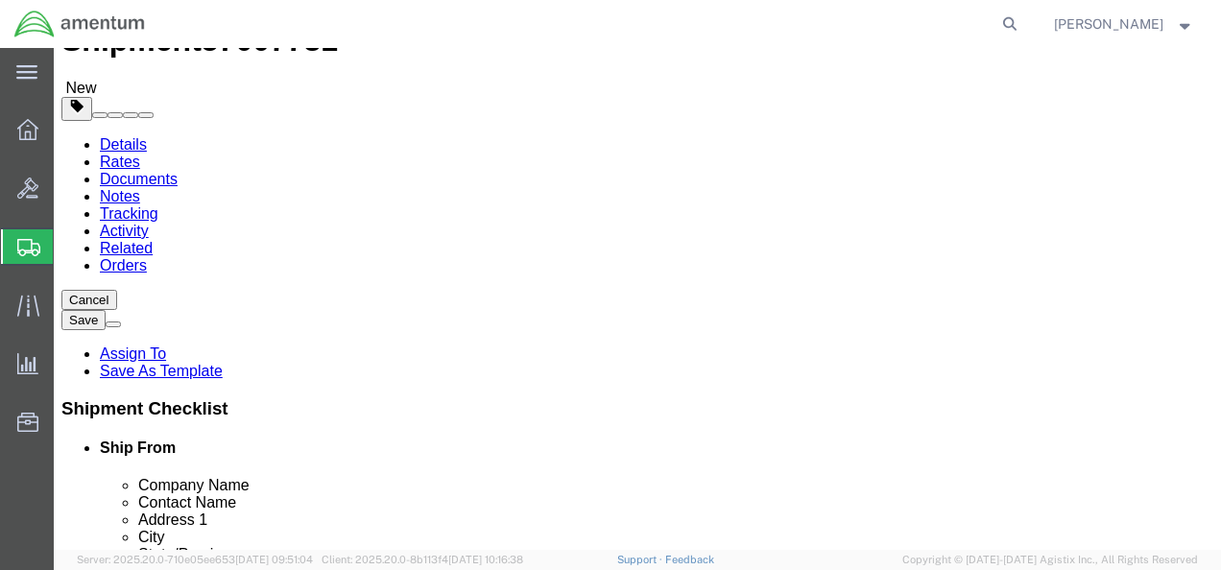
scroll to position [0, 0]
click button "Save"
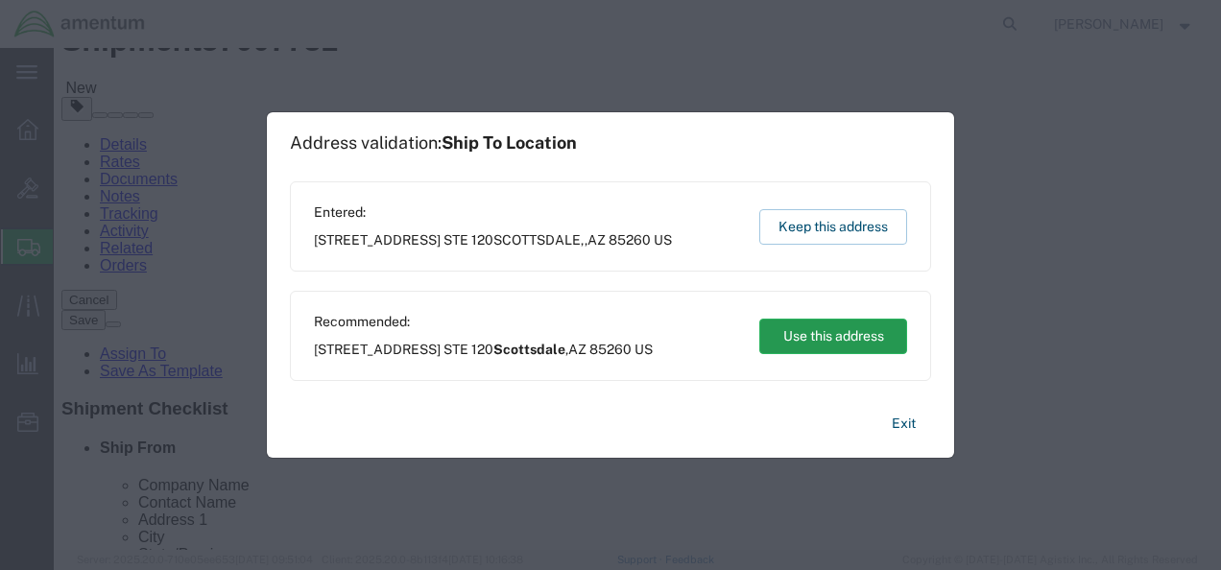
click at [824, 344] on button "Use this address" at bounding box center [833, 337] width 148 height 36
type input "Scottsdale"
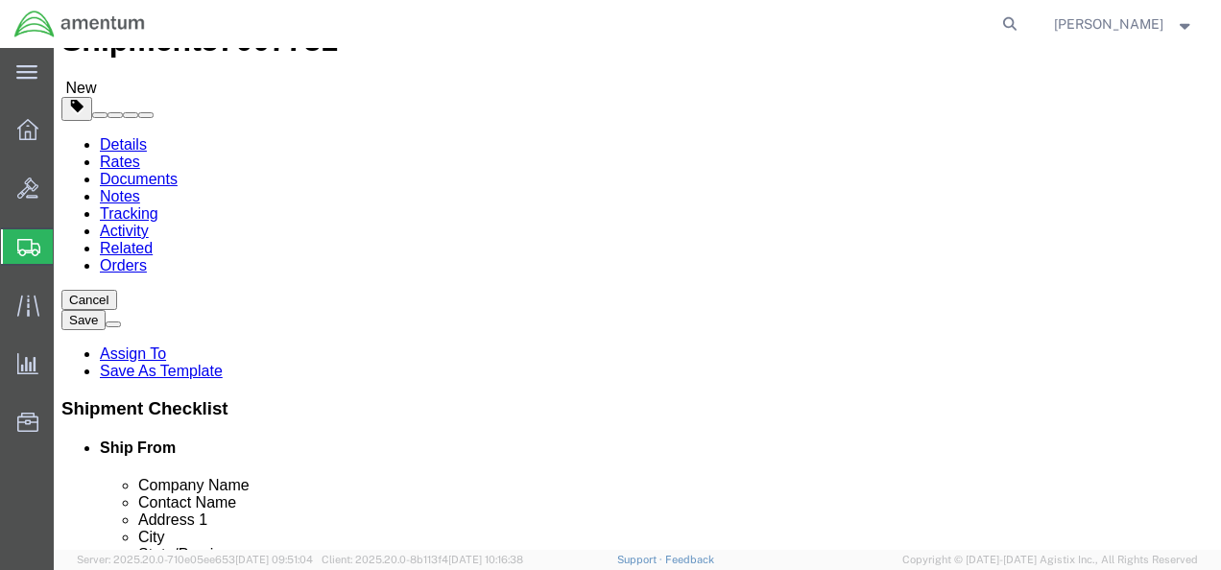
click button "Save"
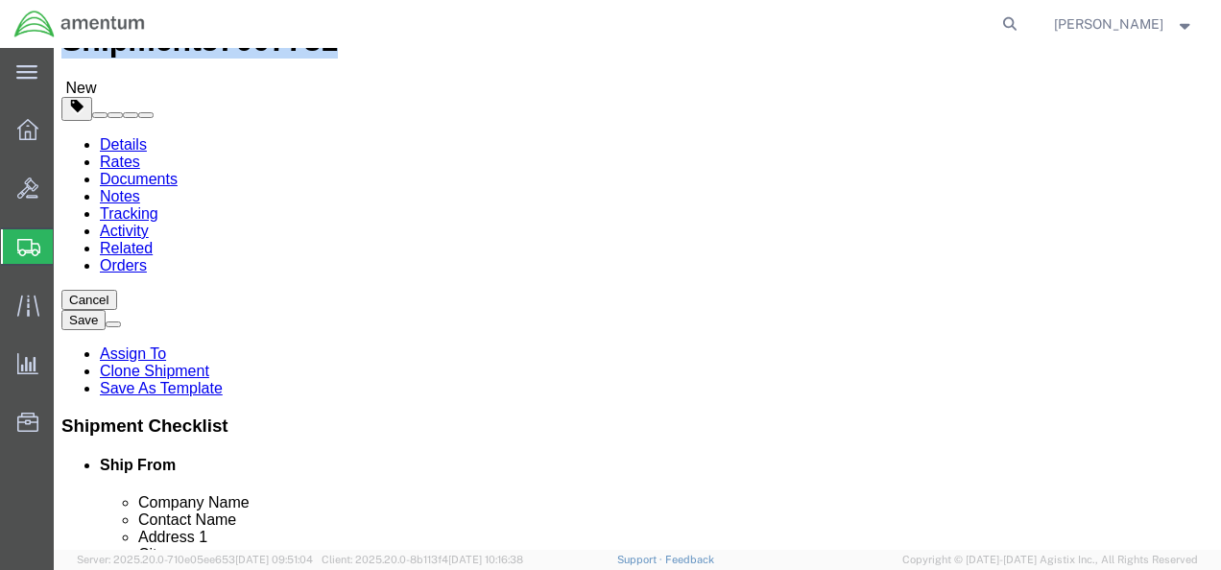
drag, startPoint x: 54, startPoint y: 20, endPoint x: 264, endPoint y: 35, distance: 210.8
click div "Shipment 57007731 New"
drag, startPoint x: 263, startPoint y: 35, endPoint x: 238, endPoint y: 33, distance: 25.0
copy h1 "Shipment 57007731"
